Goal: Information Seeking & Learning: Learn about a topic

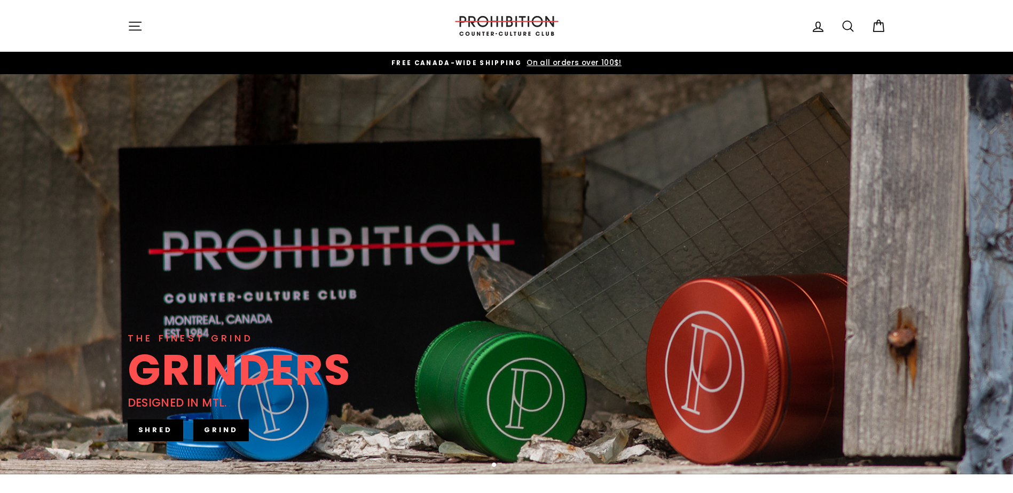
click at [133, 21] on icon "button" at bounding box center [135, 26] width 15 height 15
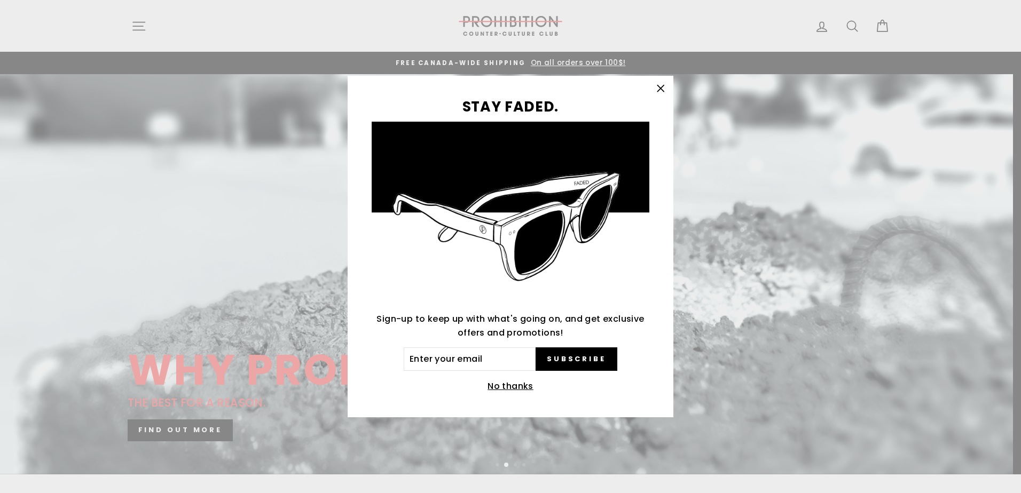
click at [655, 90] on icon "button" at bounding box center [660, 88] width 15 height 15
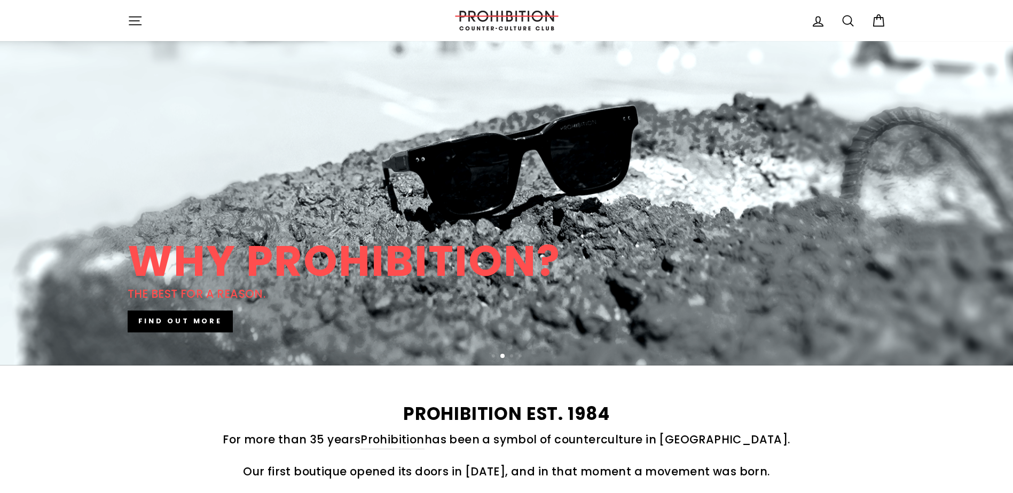
scroll to position [107, 0]
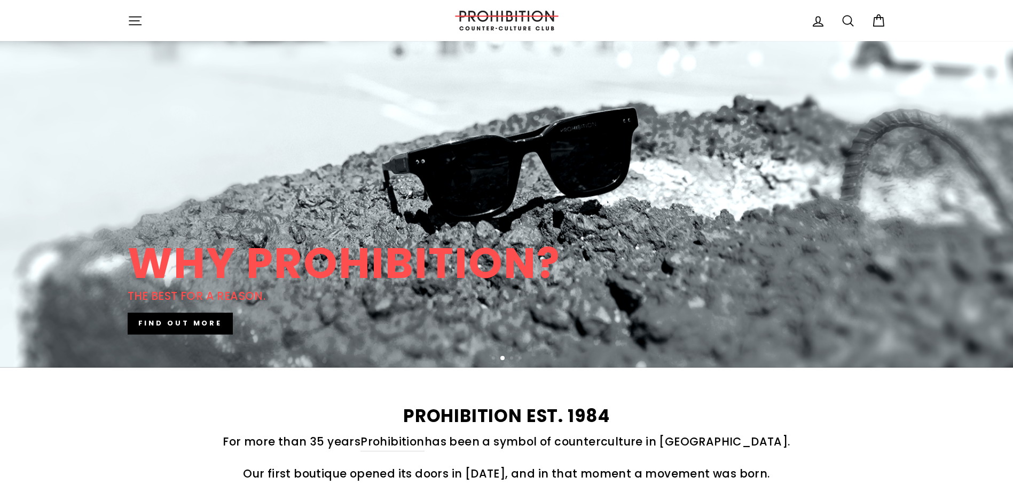
click at [120, 23] on div "Site navigation PROHIBITION COUNTER-CULTURE CLUB Log in Search Cart" at bounding box center [506, 20] width 801 height 30
click at [124, 21] on button "Site navigation" at bounding box center [135, 20] width 28 height 23
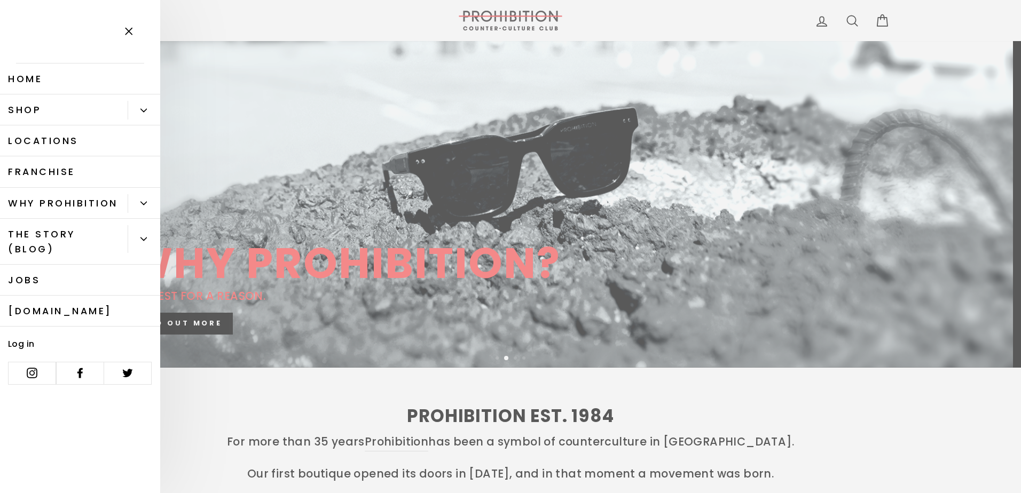
click at [146, 100] on div "Primary" at bounding box center [144, 110] width 33 height 31
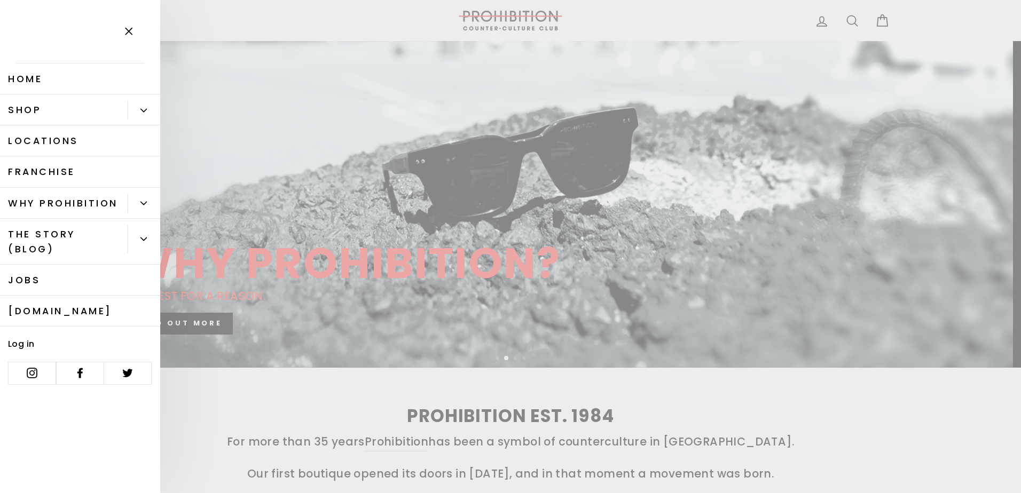
click at [146, 113] on icon "Primary" at bounding box center [143, 110] width 6 height 6
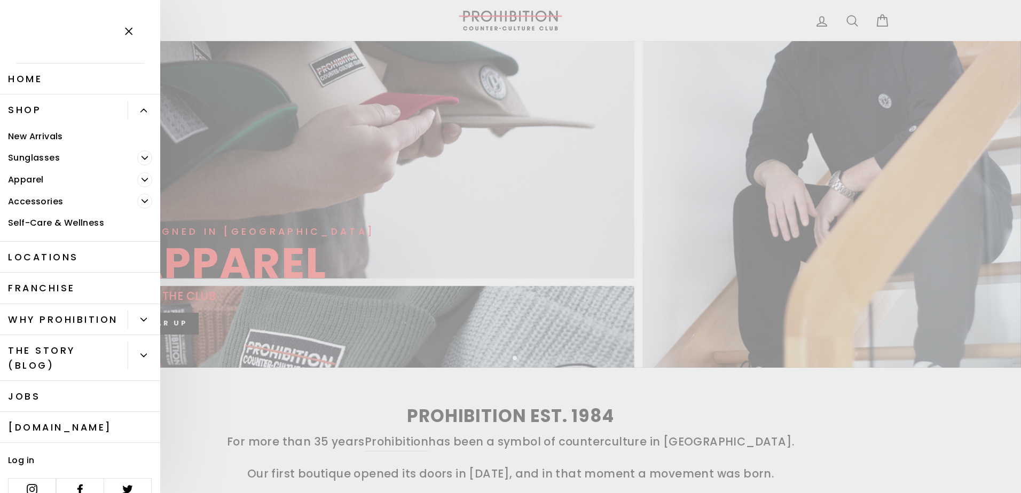
click at [146, 113] on button "Primary" at bounding box center [144, 110] width 33 height 19
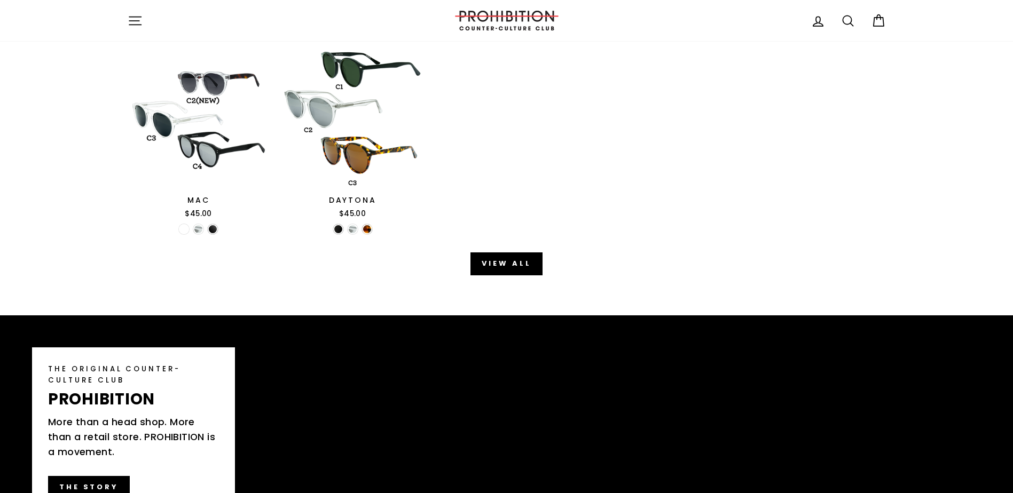
scroll to position [1282, 0]
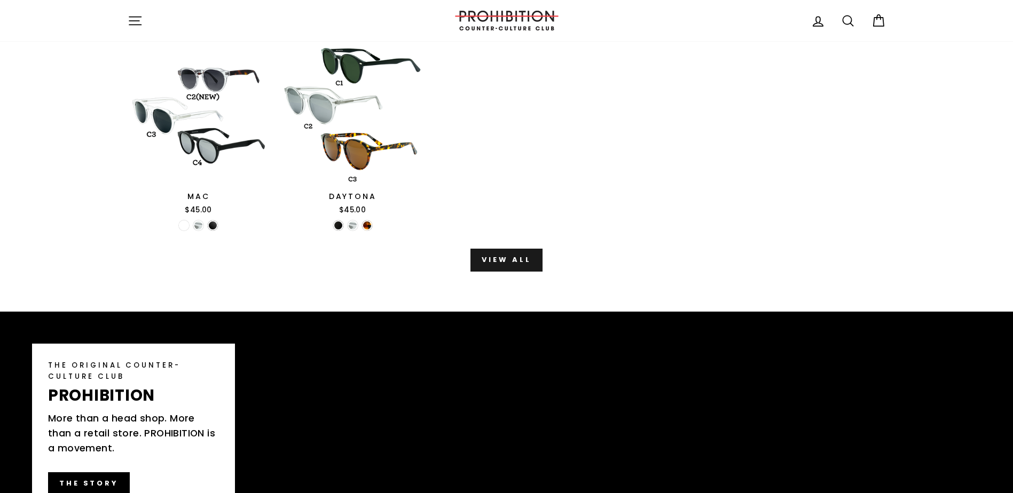
click at [492, 257] on link "View all" at bounding box center [506, 260] width 72 height 22
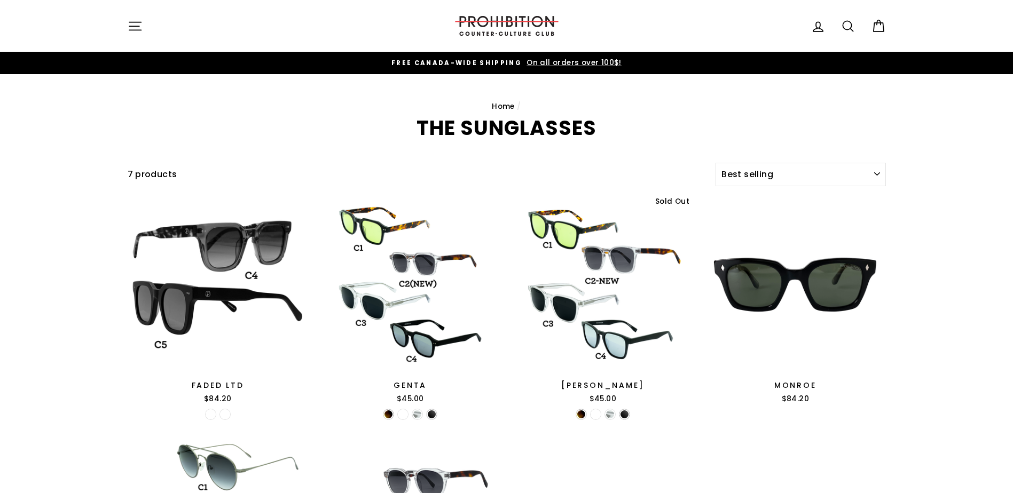
select select "best-selling"
click at [494, 34] on img at bounding box center [506, 26] width 107 height 20
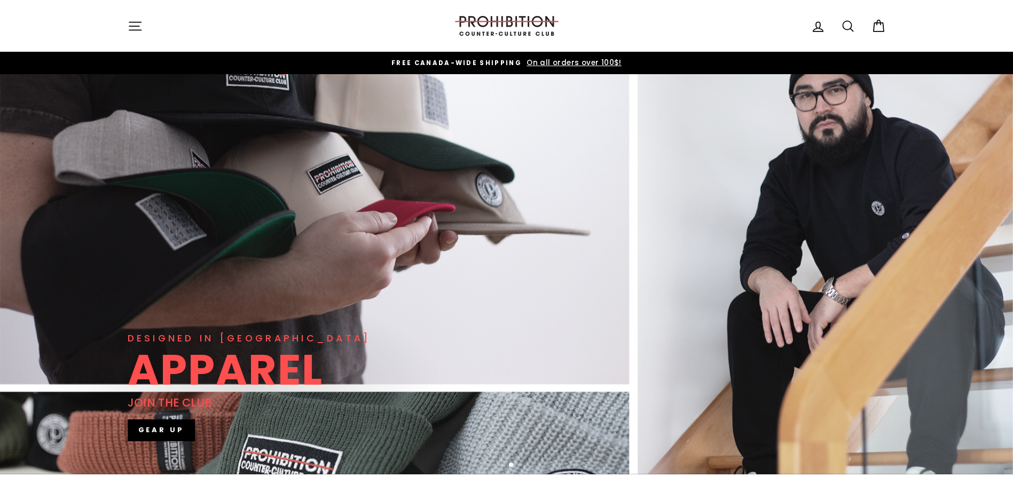
click at [513, 11] on div "PROHIBITION COUNTER-CULTURE CLUB" at bounding box center [506, 26] width 107 height 30
click at [129, 27] on icon "button" at bounding box center [135, 26] width 15 height 15
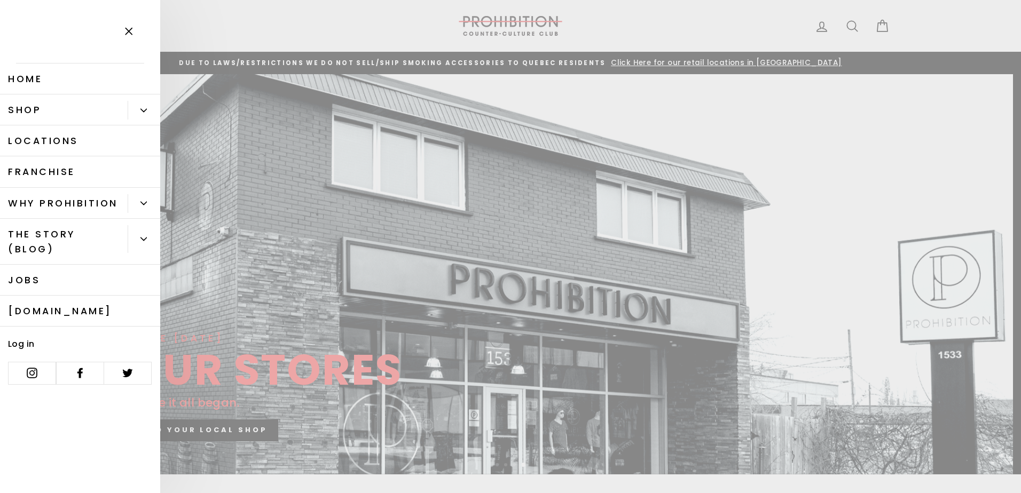
click at [137, 113] on button "Primary" at bounding box center [144, 110] width 33 height 19
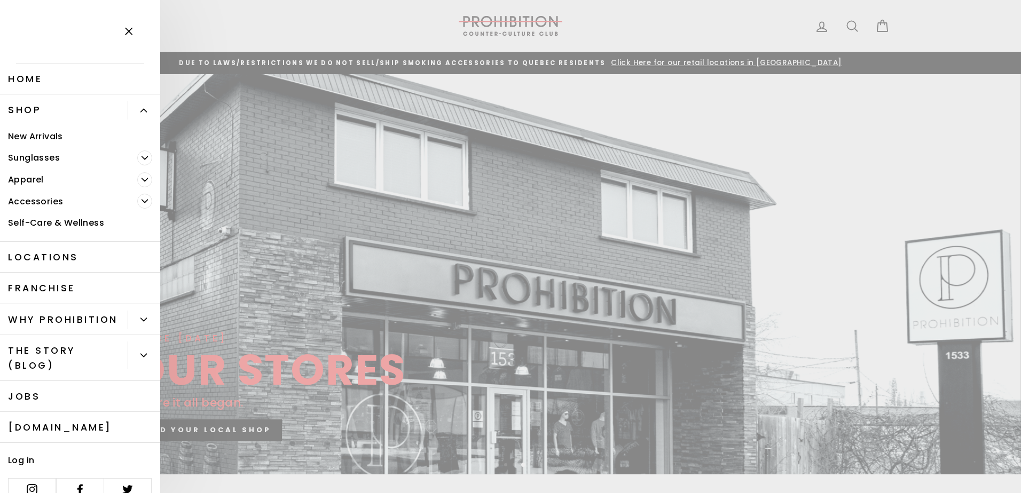
click at [137, 201] on span "Primary" at bounding box center [144, 201] width 15 height 15
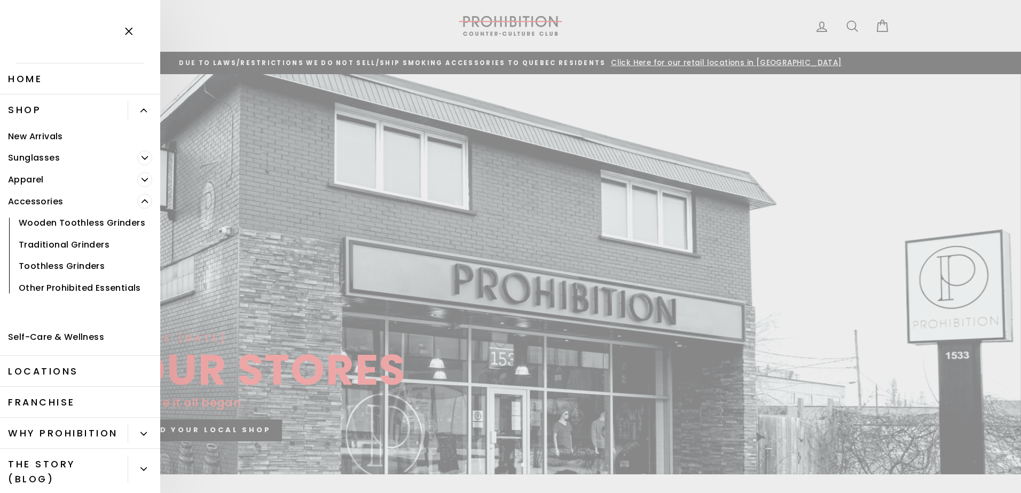
click at [137, 202] on span "Primary" at bounding box center [144, 201] width 15 height 15
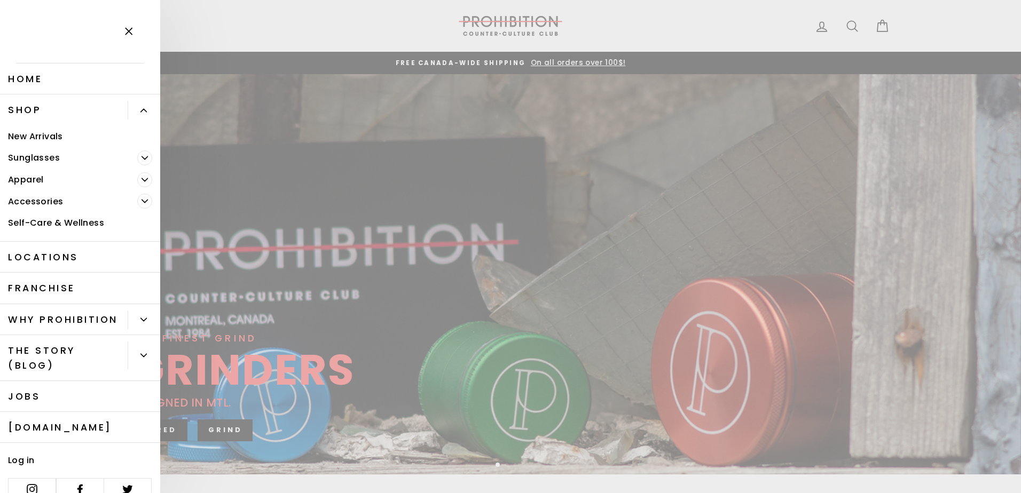
click at [43, 78] on link "Home" at bounding box center [80, 79] width 160 height 31
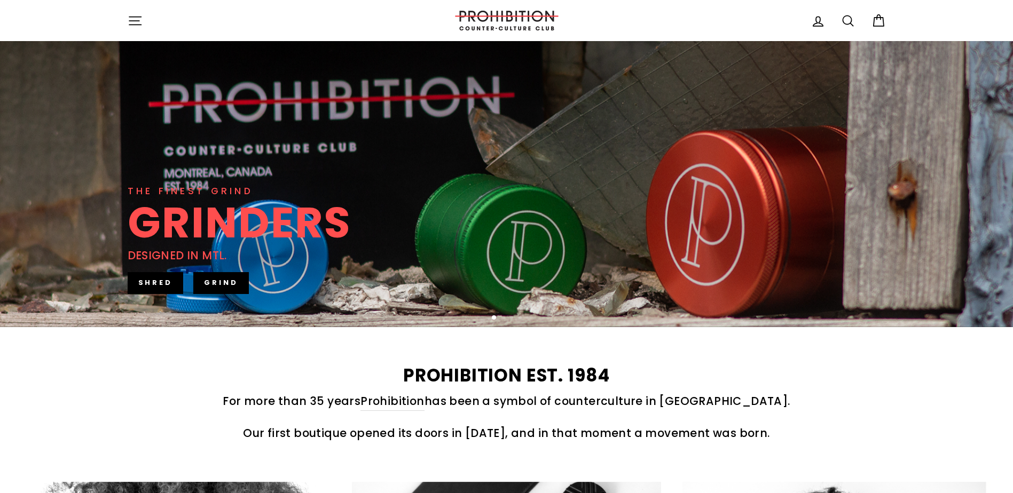
scroll to position [214, 0]
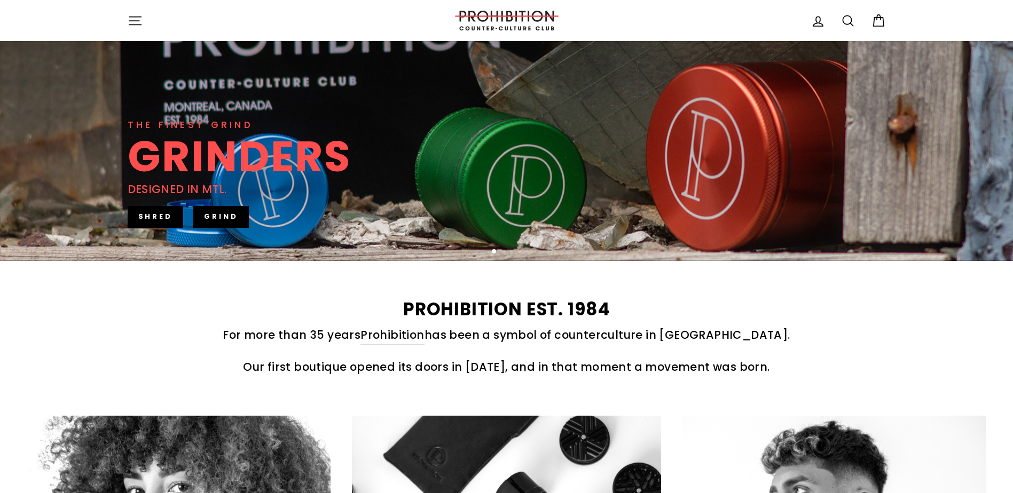
click at [222, 222] on link "GRIND" at bounding box center [221, 216] width 56 height 21
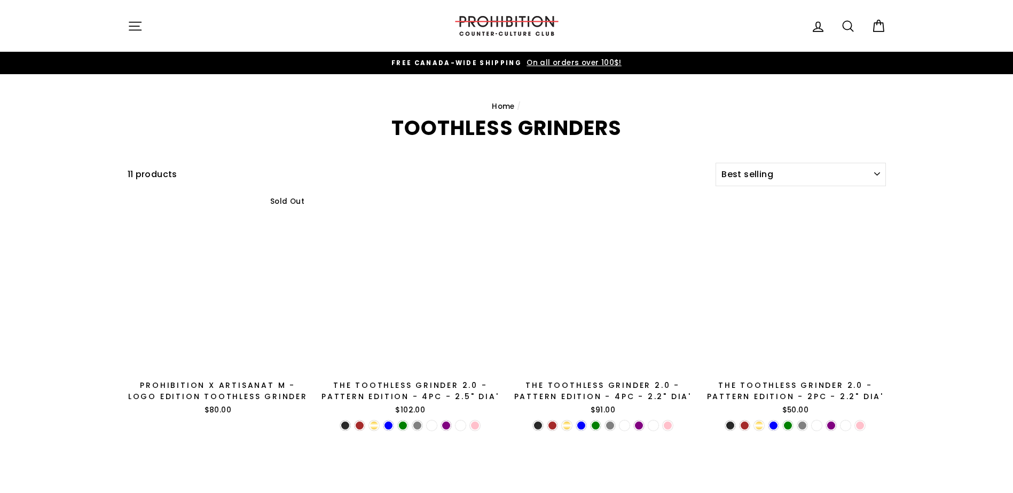
select select "best-selling"
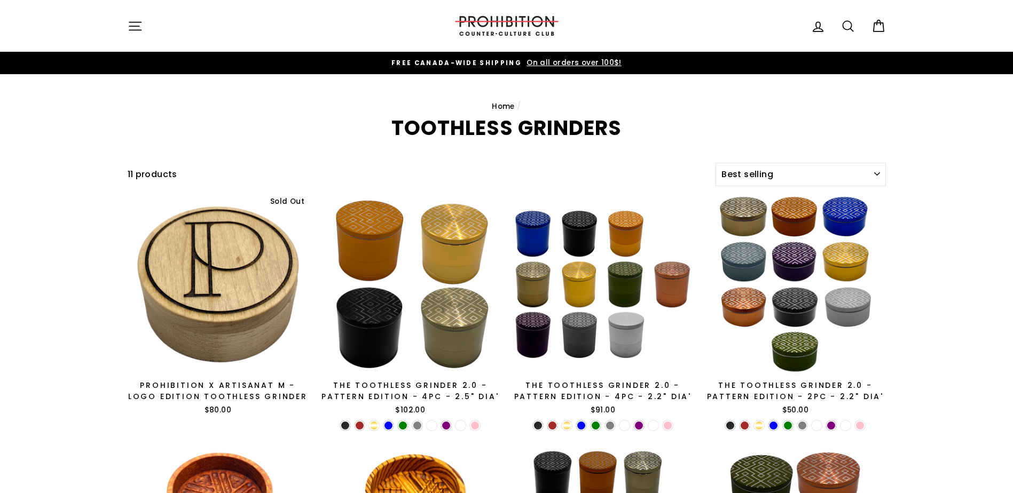
click at [128, 26] on icon "button" at bounding box center [135, 26] width 15 height 15
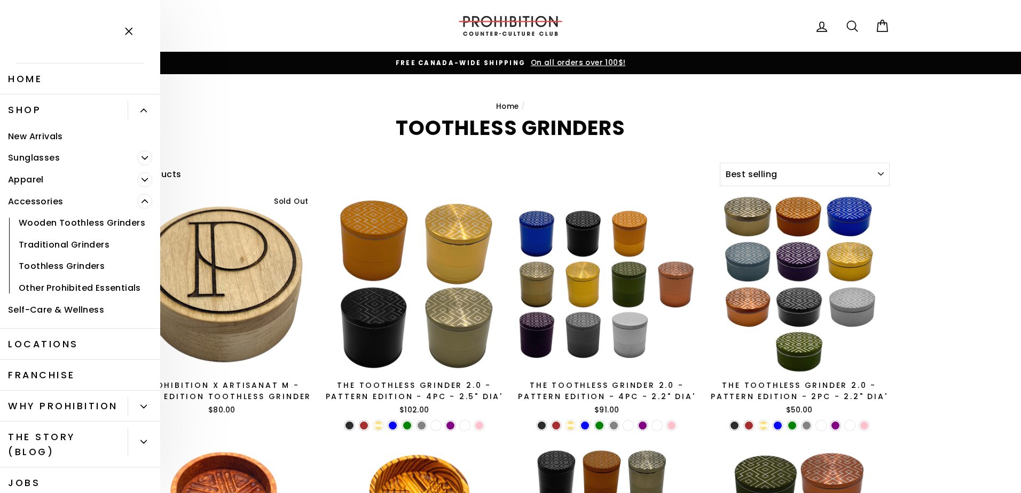
click at [50, 202] on link "Accessories" at bounding box center [68, 202] width 137 height 22
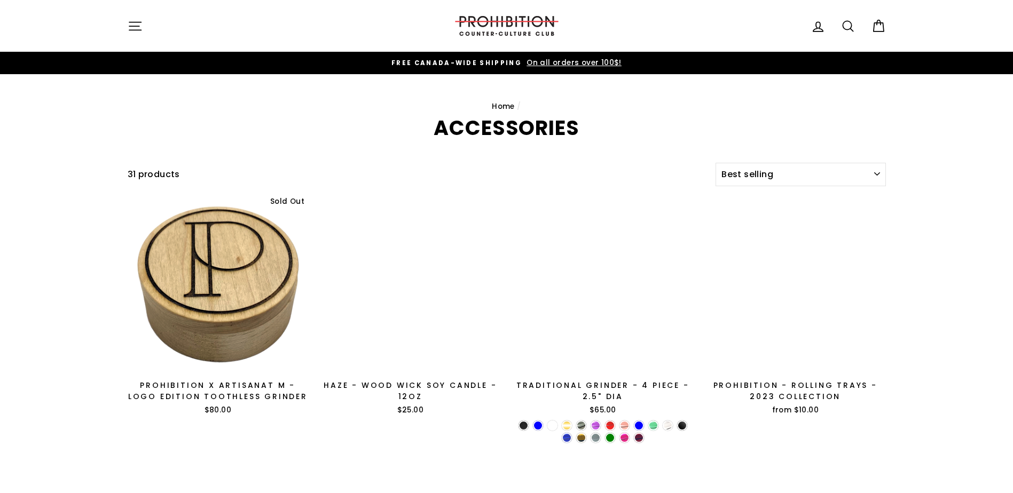
select select "best-selling"
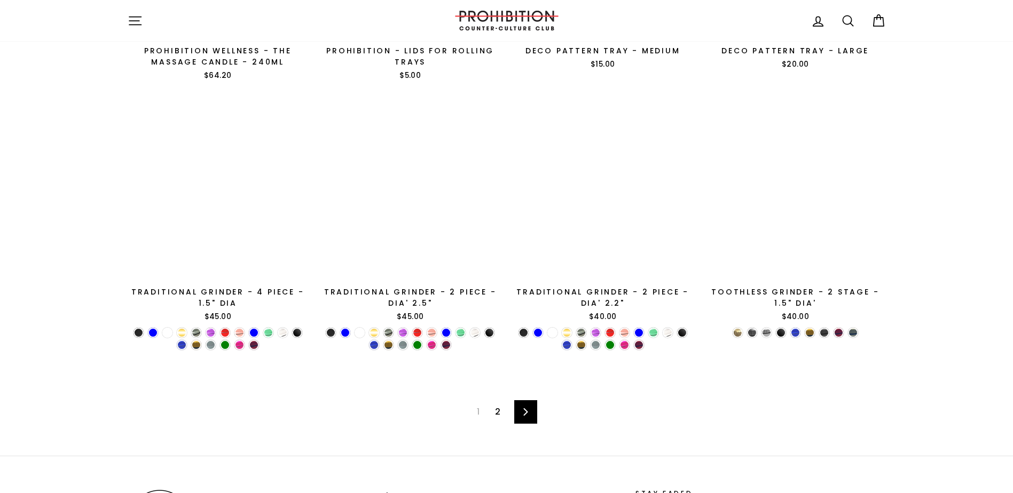
scroll to position [1791, 0]
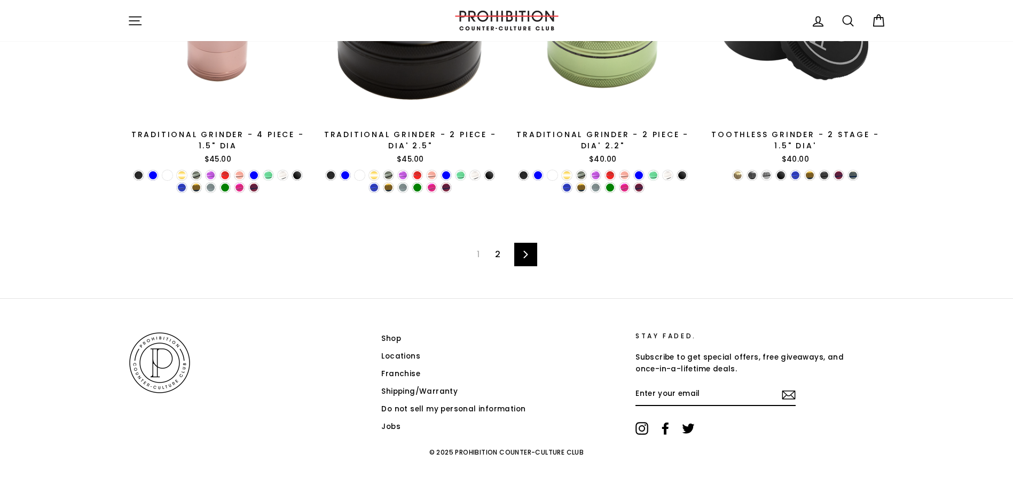
click at [383, 374] on link "Franchise" at bounding box center [400, 374] width 39 height 16
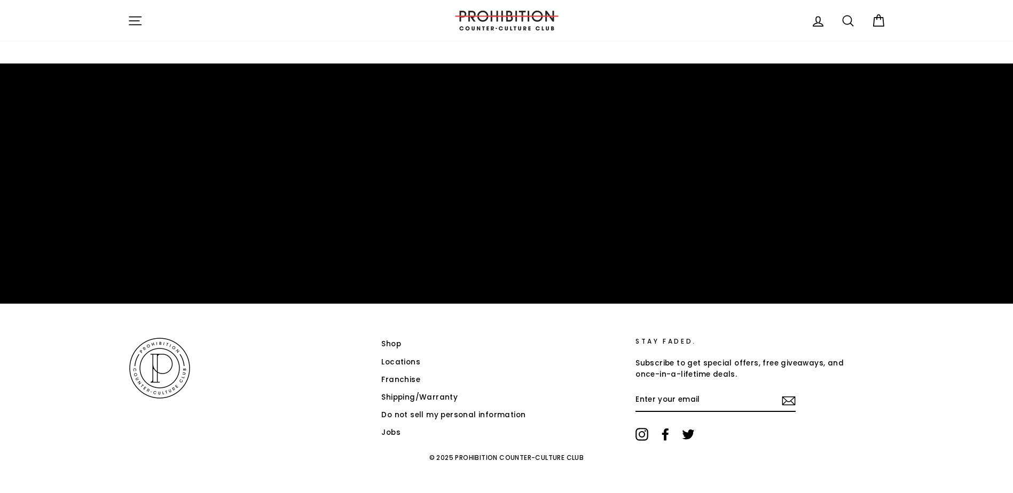
scroll to position [1655, 0]
